Goal: Information Seeking & Learning: Check status

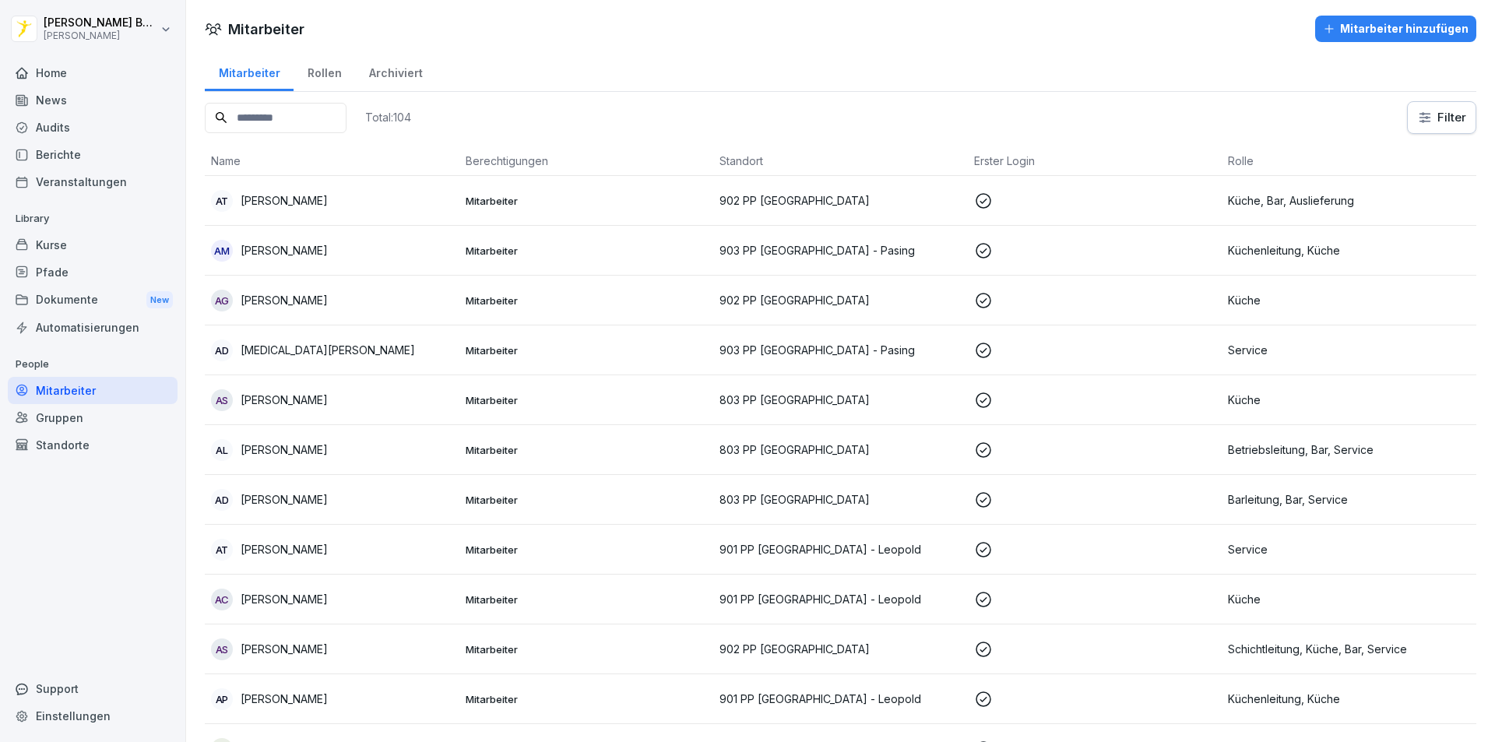
click at [79, 106] on div "News" at bounding box center [93, 99] width 170 height 27
click at [84, 74] on div "Home" at bounding box center [93, 72] width 170 height 27
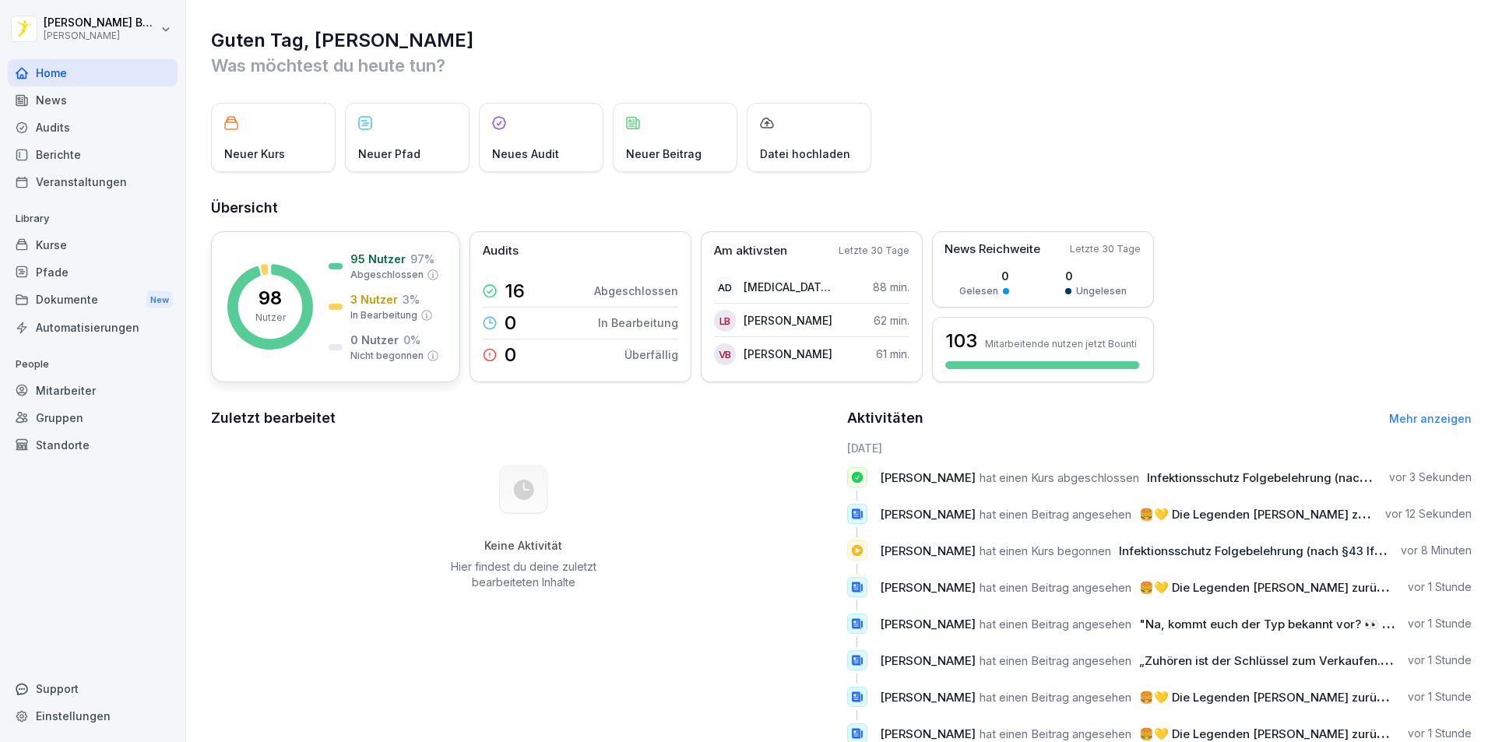
click at [262, 289] on p "98" at bounding box center [270, 298] width 23 height 19
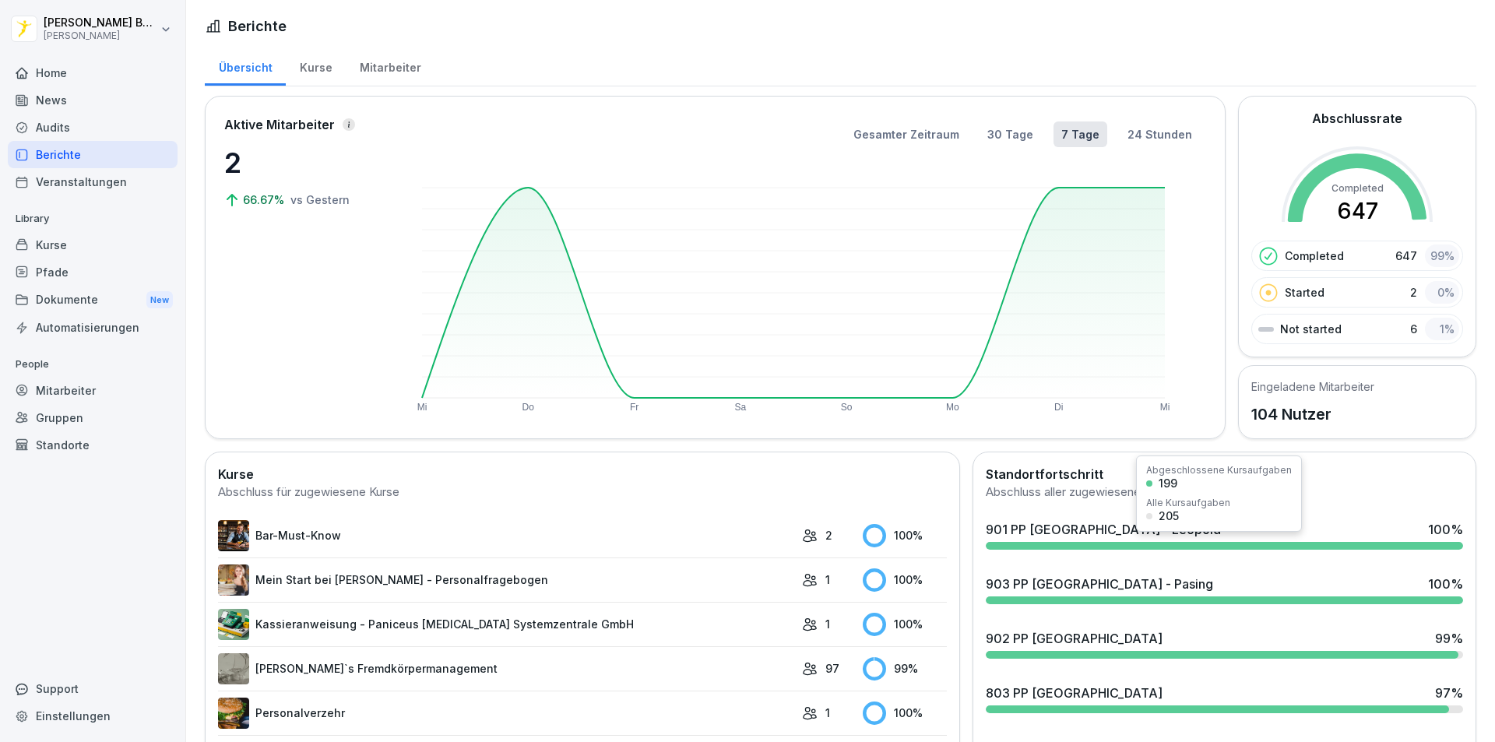
scroll to position [156, 0]
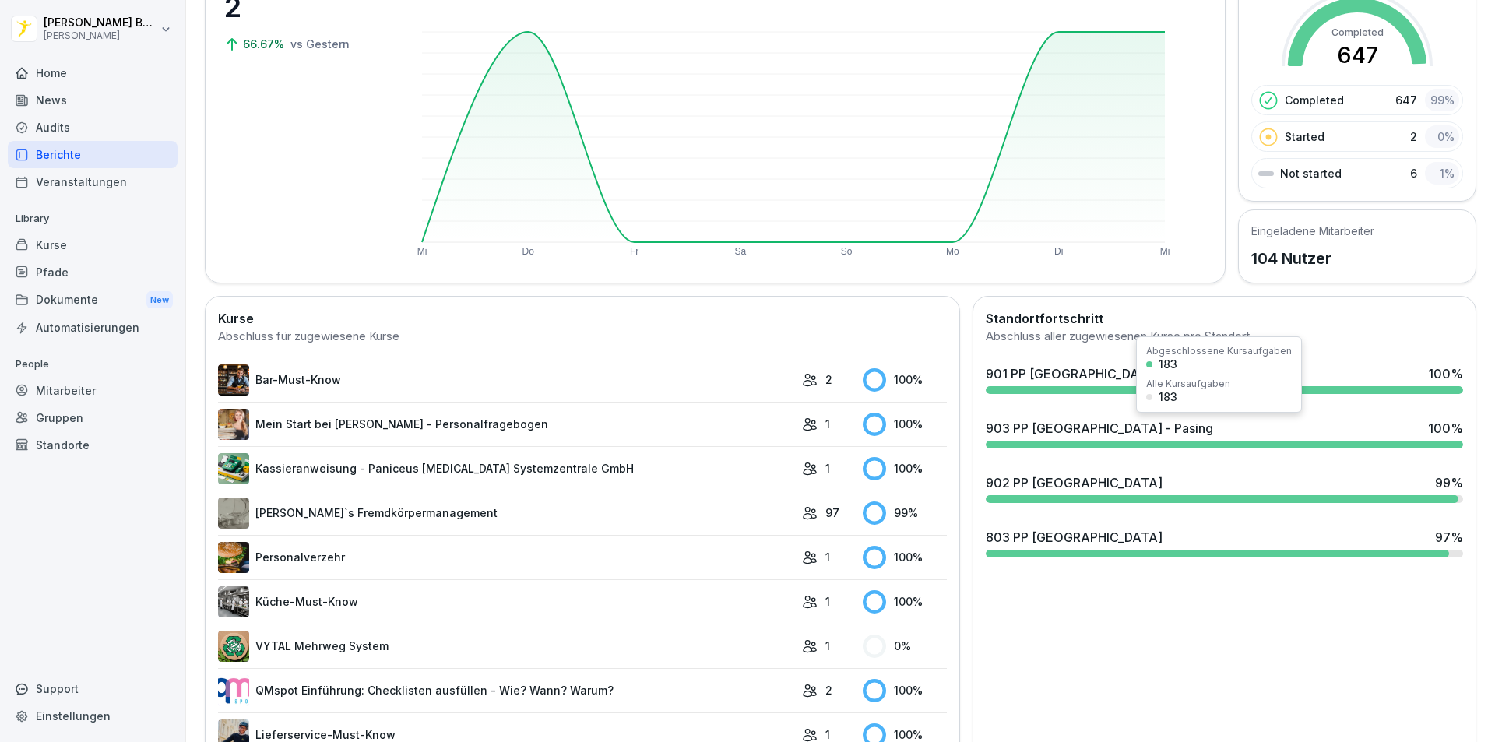
click at [1104, 439] on div "903 PP München - Pasing 100 %" at bounding box center [1225, 434] width 490 height 42
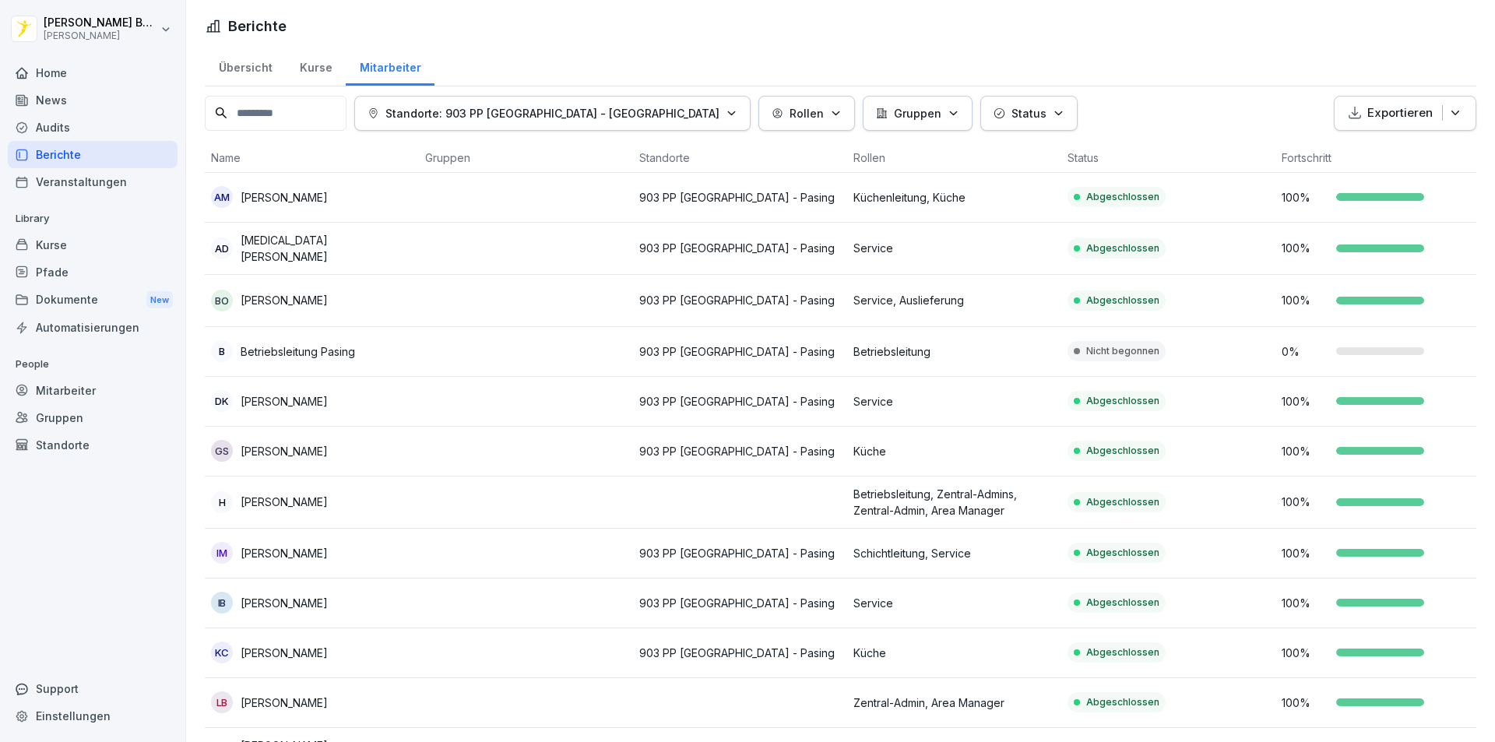
click at [63, 147] on div "Berichte" at bounding box center [93, 154] width 170 height 27
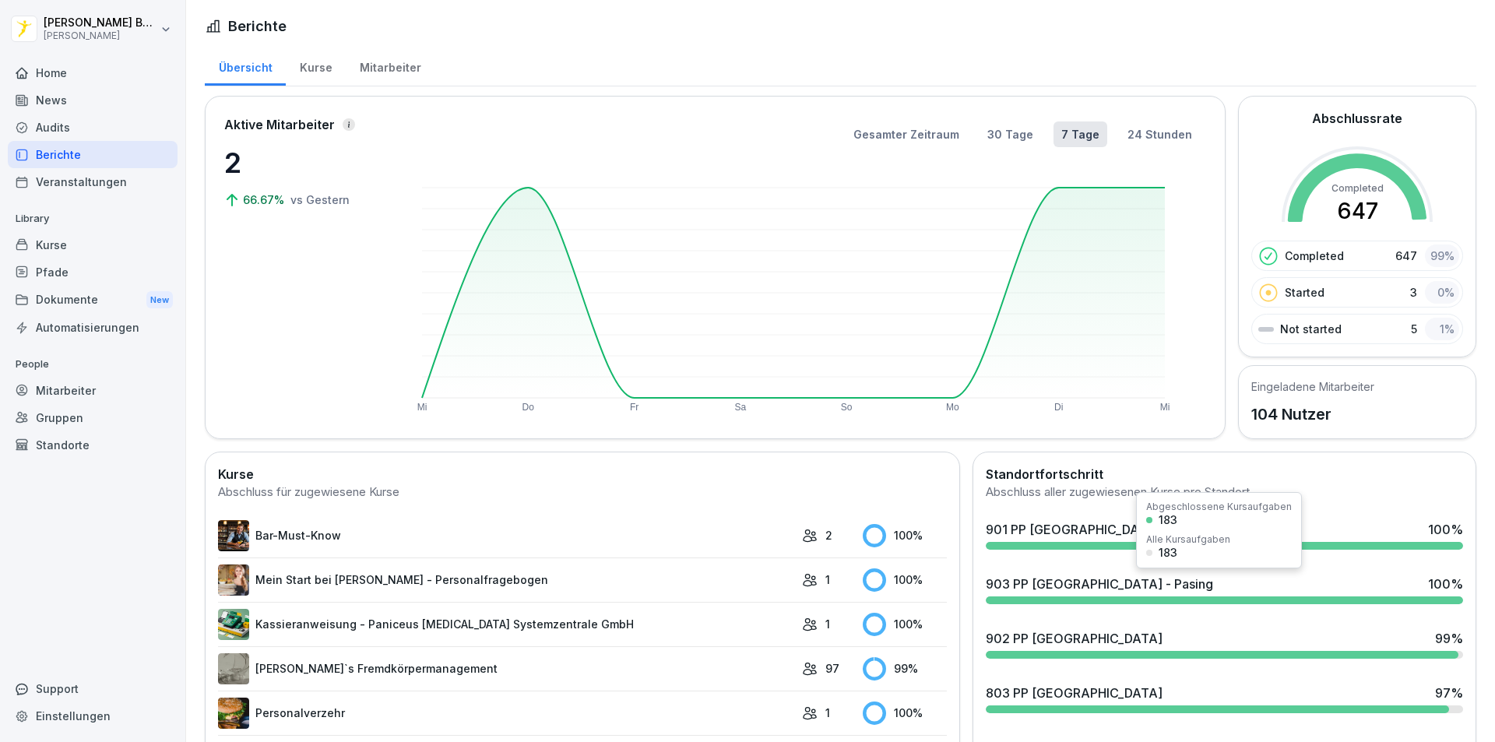
click at [1382, 607] on div "903 PP München - Pasing 100 %" at bounding box center [1225, 590] width 490 height 42
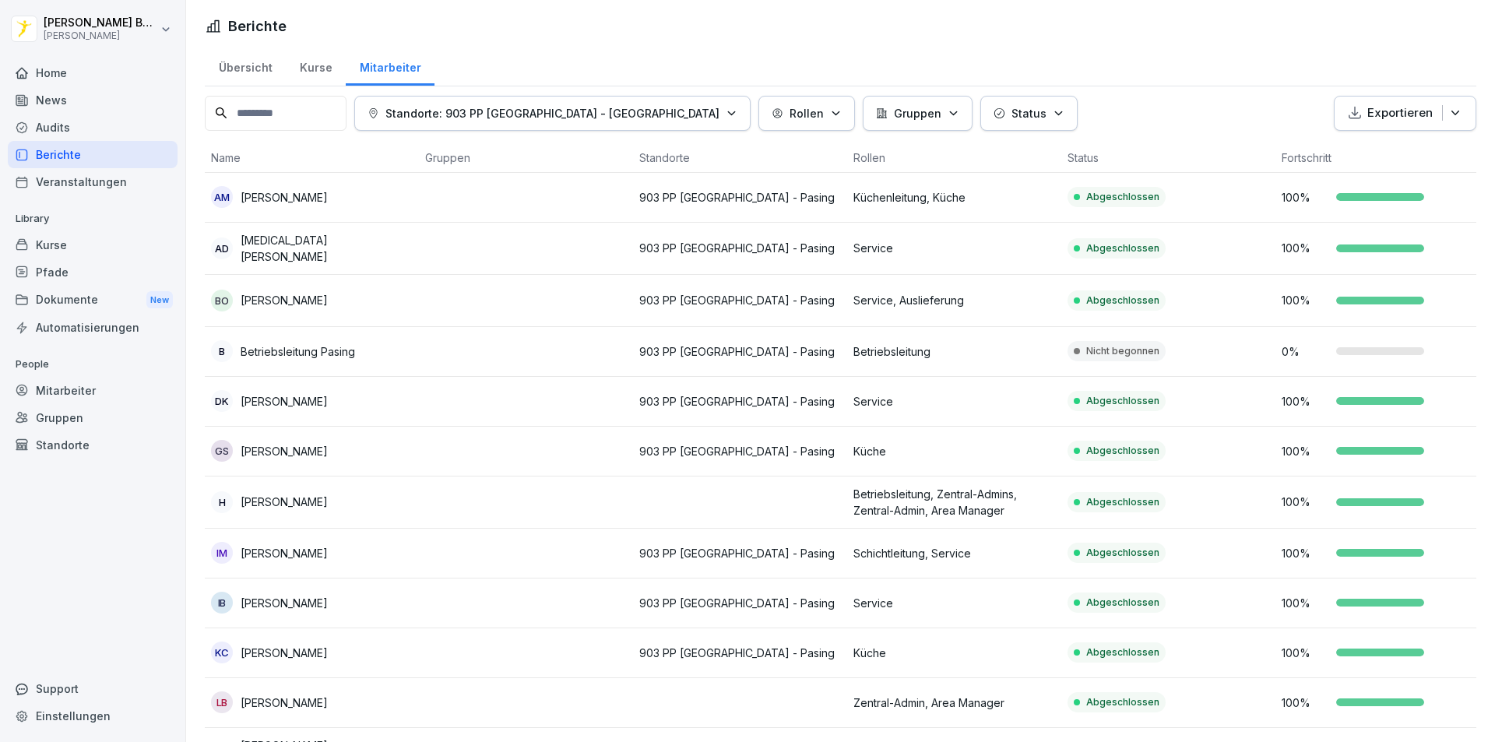
click at [325, 66] on div "Kurse" at bounding box center [316, 66] width 60 height 40
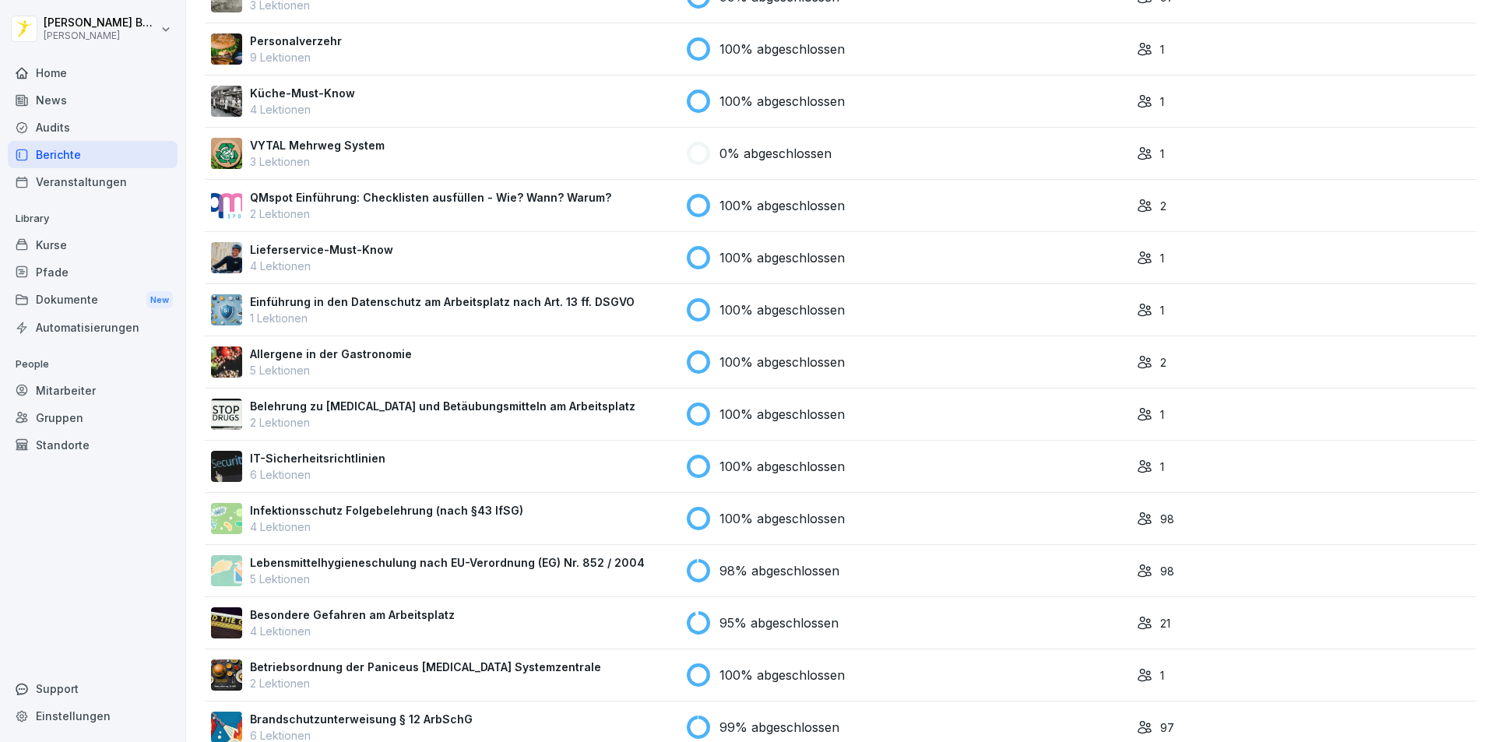
scroll to position [467, 0]
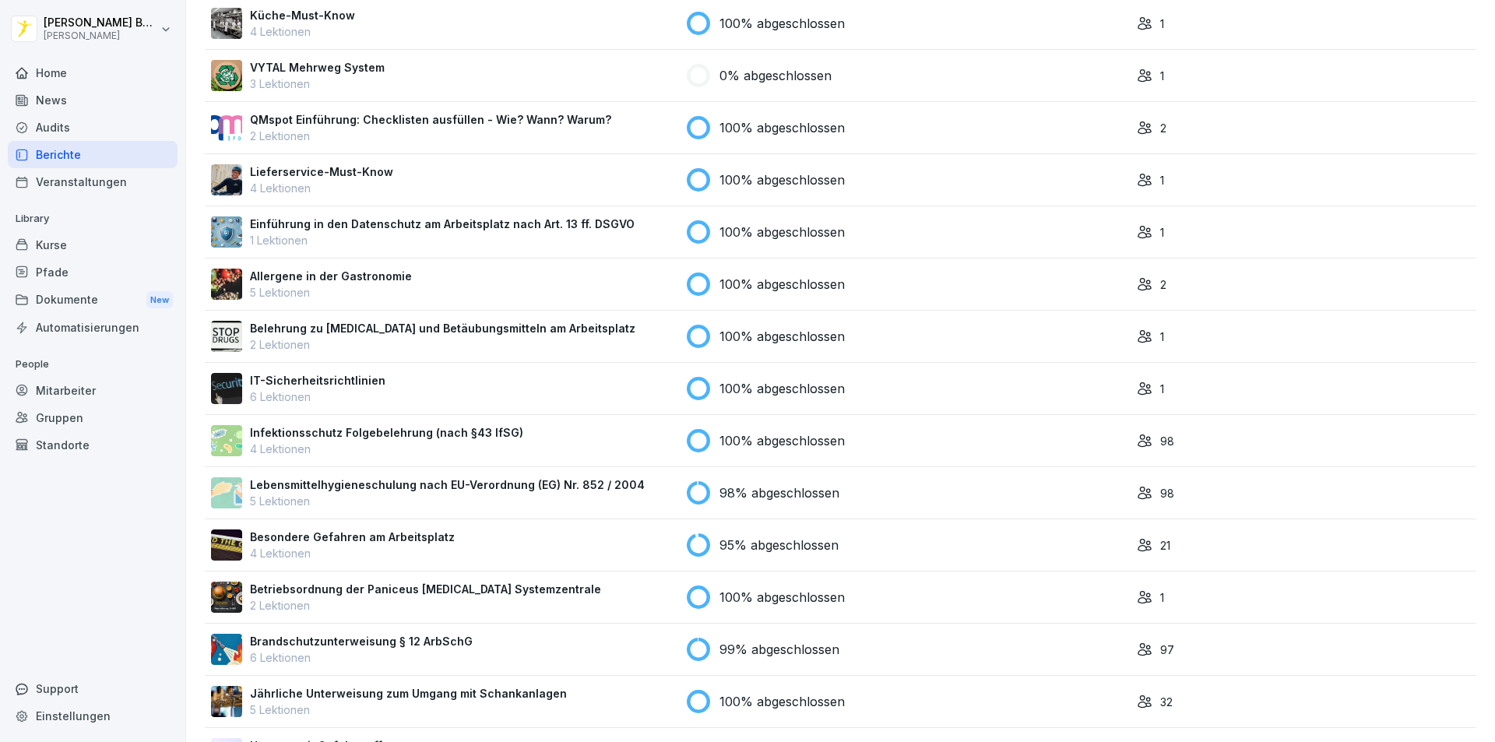
click at [910, 90] on td "0% abgeschlossen" at bounding box center [906, 76] width 450 height 52
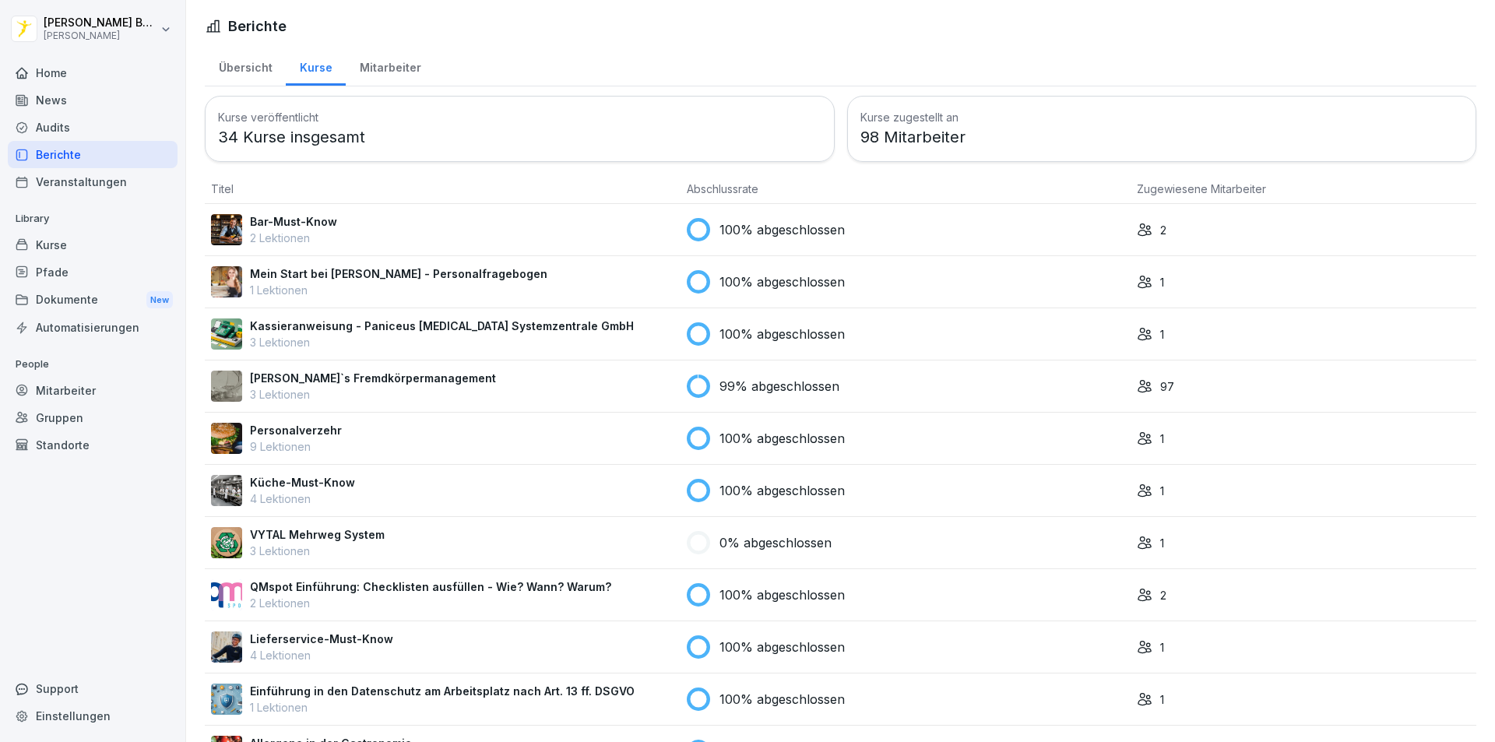
click at [230, 64] on div "Übersicht" at bounding box center [245, 66] width 81 height 40
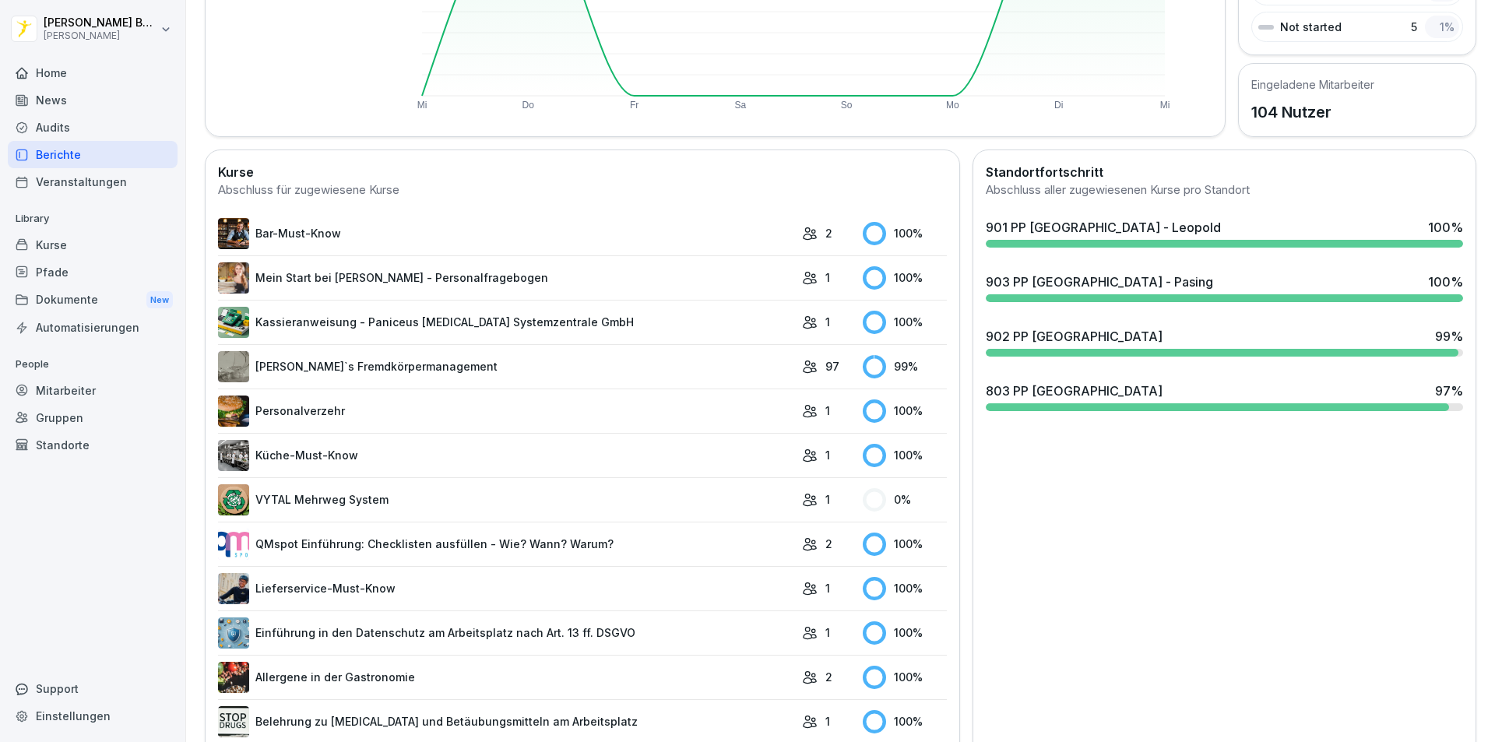
scroll to position [312, 0]
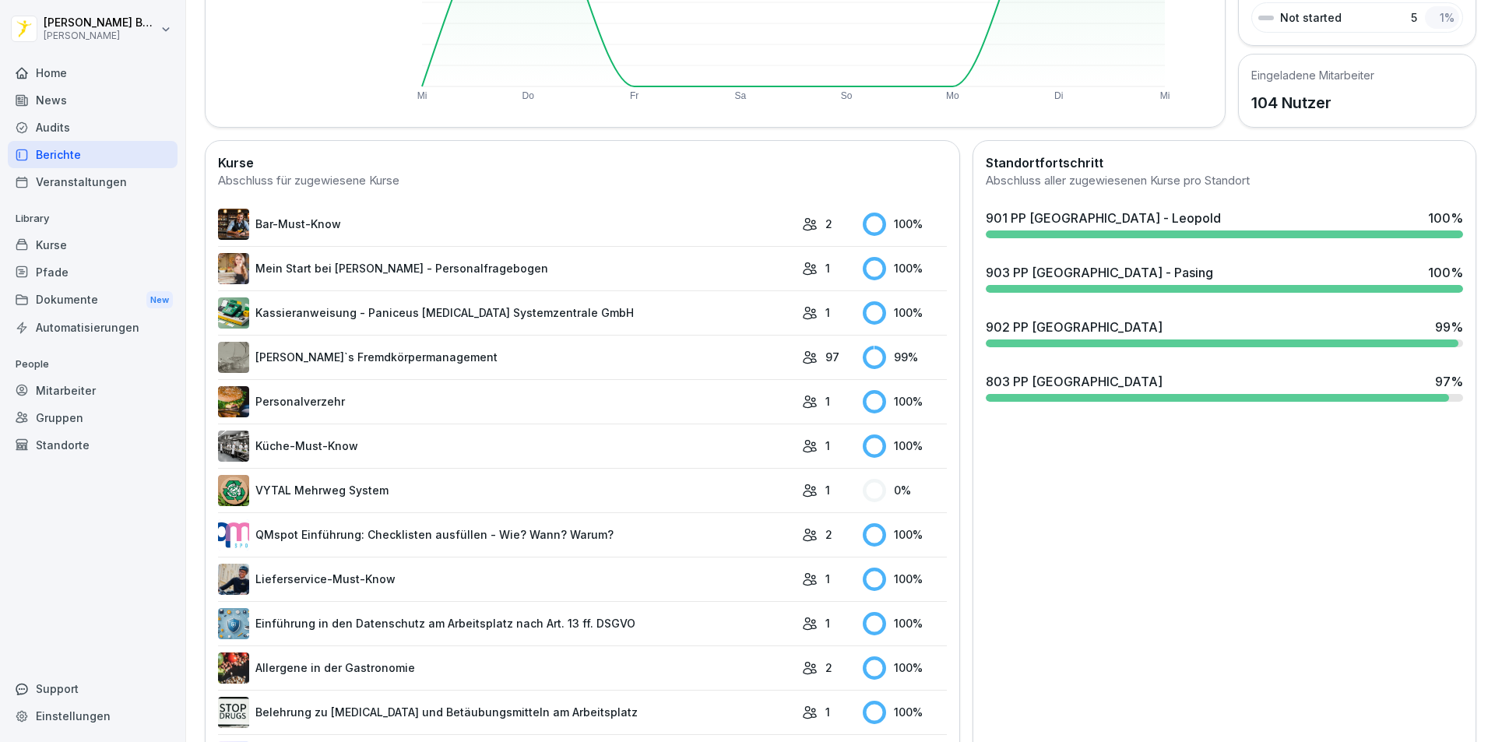
click at [229, 491] on img at bounding box center [233, 490] width 31 height 31
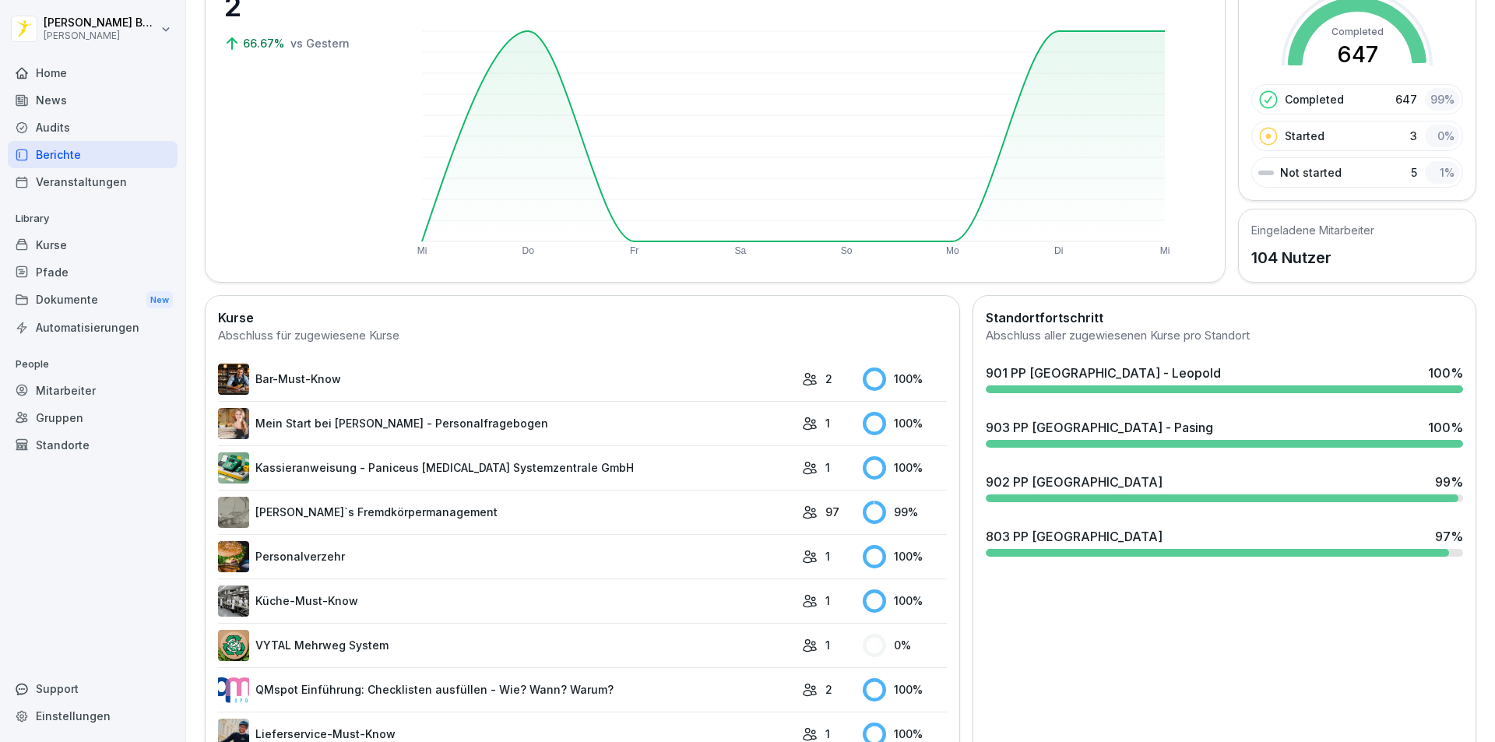
scroll to position [156, 0]
click at [1056, 424] on div "903 PP München - Pasing" at bounding box center [1099, 428] width 227 height 19
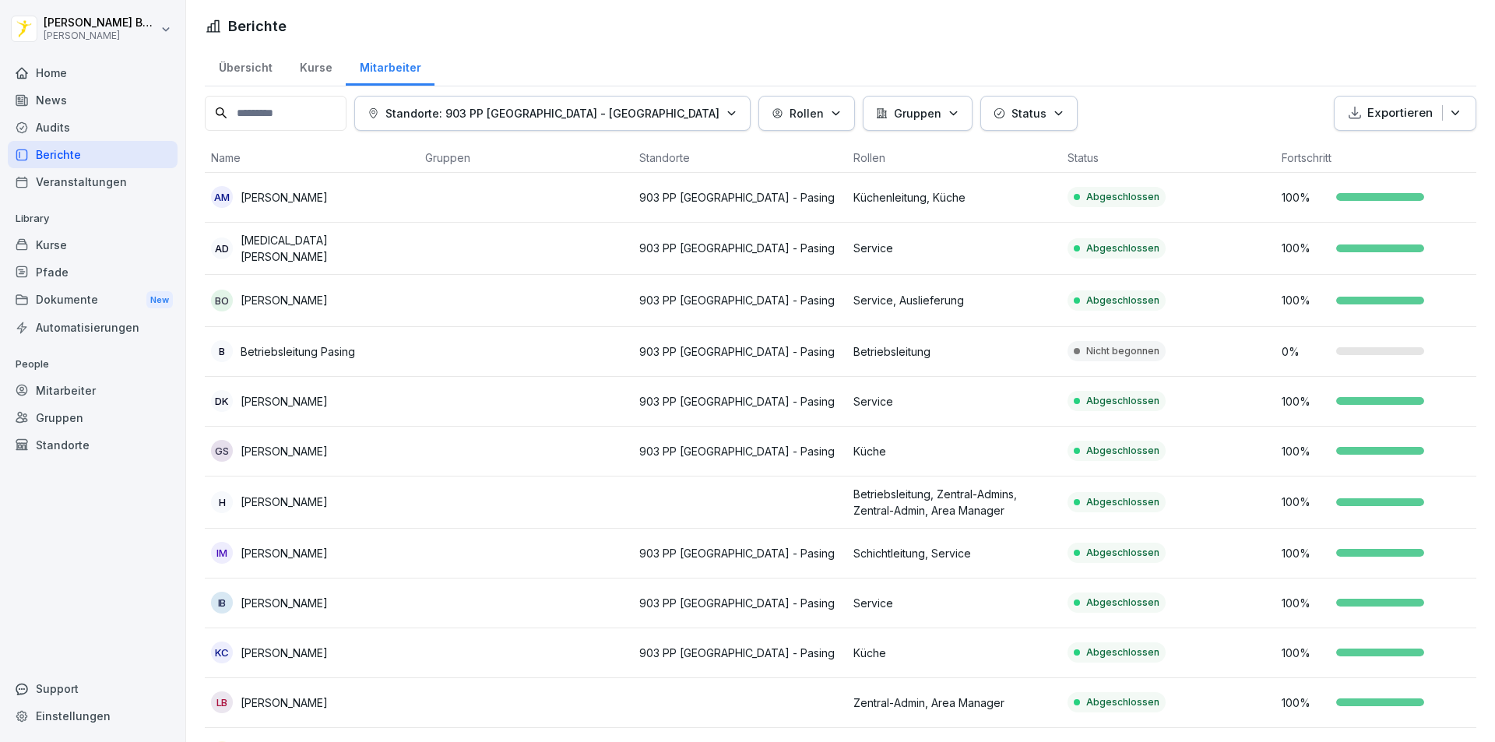
click at [420, 405] on td at bounding box center [526, 402] width 214 height 50
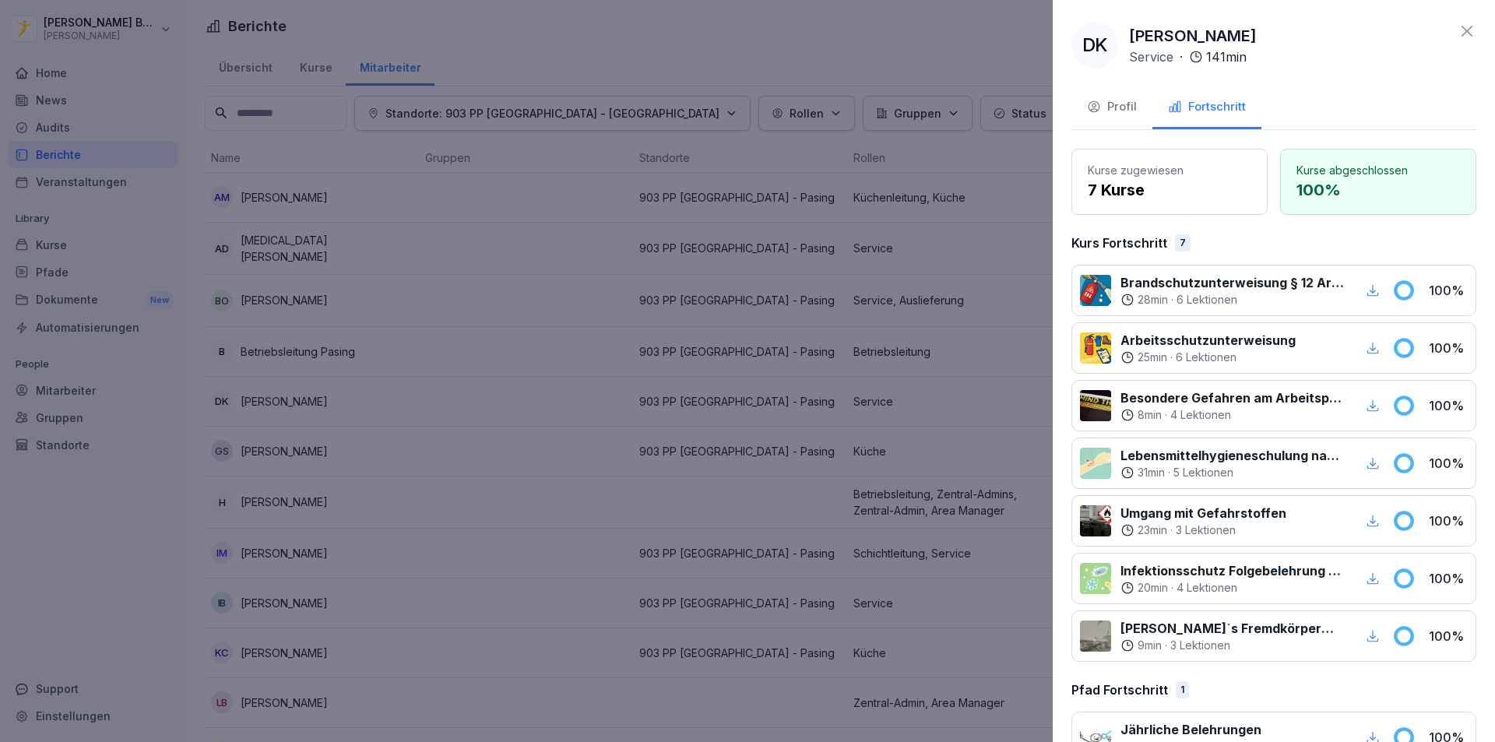
click at [1368, 295] on icon "button" at bounding box center [1374, 290] width 12 height 12
click at [906, 37] on div at bounding box center [747, 371] width 1495 height 742
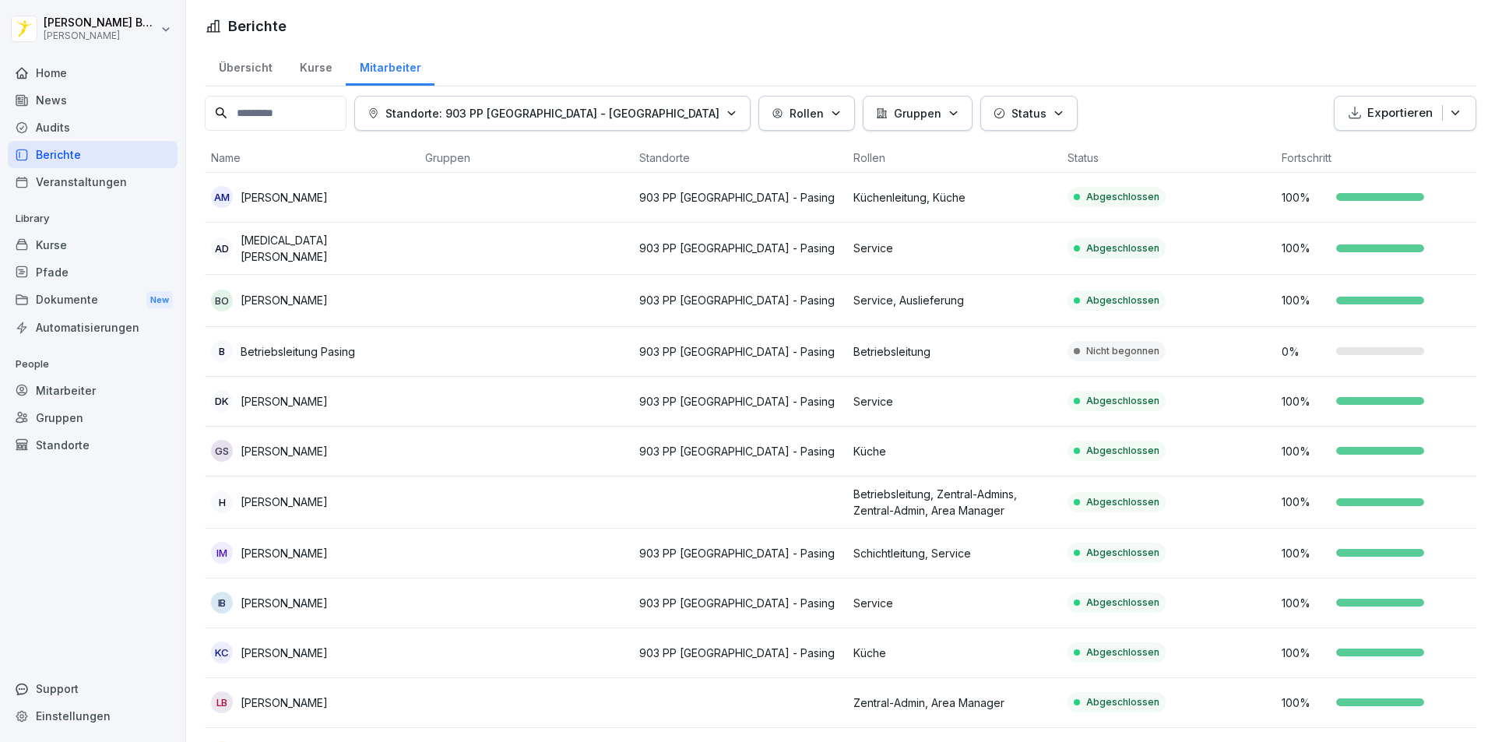
click at [312, 66] on div "Kurse" at bounding box center [316, 66] width 60 height 40
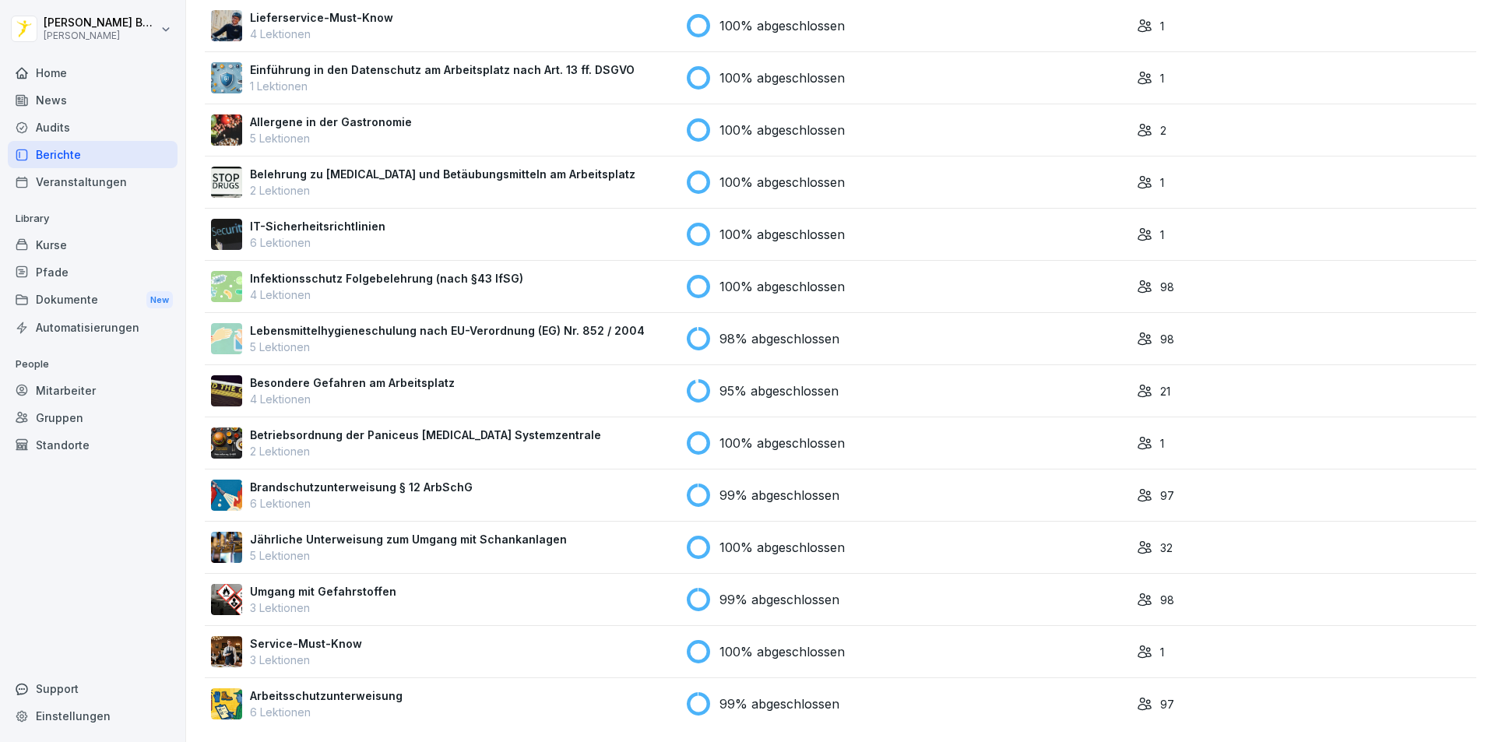
scroll to position [633, 0]
